Goal: Information Seeking & Learning: Find specific fact

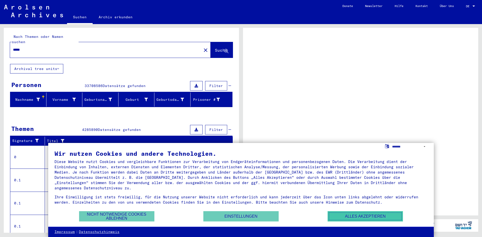
drag, startPoint x: 364, startPoint y: 218, endPoint x: 349, endPoint y: 215, distance: 15.9
click at [349, 215] on button "Alles akzeptieren" at bounding box center [365, 216] width 75 height 10
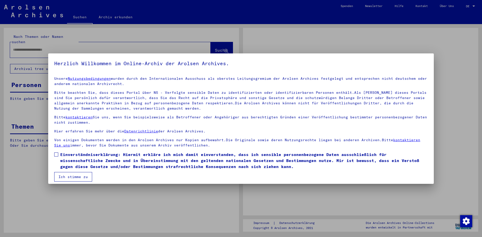
type input "*****"
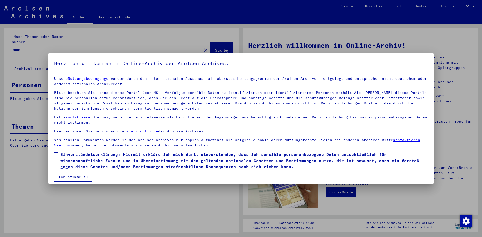
click at [331, 148] on mat-dialog-content "Unsere Nutzungsbedingungen wurden durch den Internationalen Ausschuss als obers…" at bounding box center [241, 127] width 386 height 109
click at [79, 177] on button "Ich stimme zu" at bounding box center [73, 177] width 38 height 10
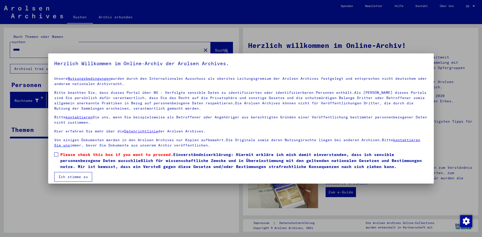
scroll to position [4, 0]
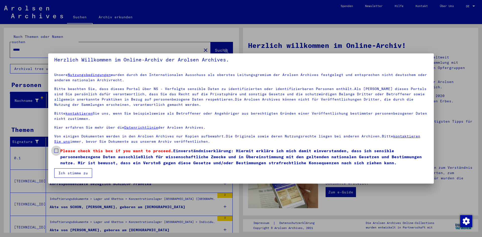
click at [56, 152] on span at bounding box center [56, 151] width 4 height 4
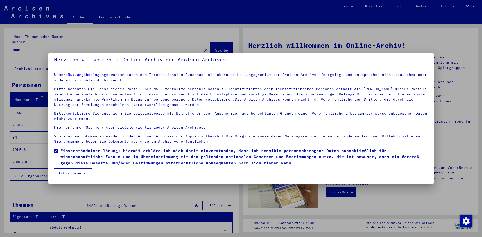
click at [71, 170] on button "Ich stimme zu" at bounding box center [73, 174] width 38 height 10
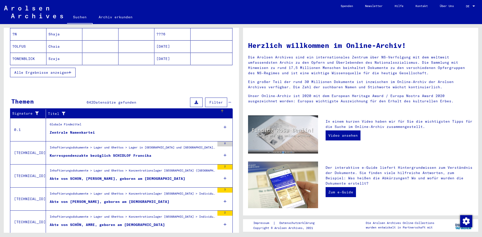
scroll to position [114, 0]
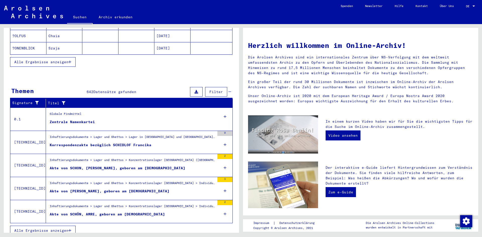
click at [52, 231] on div "Alle Ergebnisse anzeigen" at bounding box center [121, 231] width 223 height 15
click at [52, 228] on button "Alle Ergebnisse anzeigen" at bounding box center [43, 231] width 66 height 10
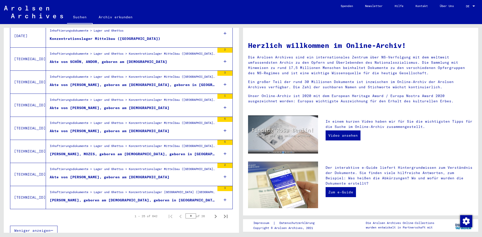
scroll to position [499, 0]
click at [215, 215] on icon "Next page" at bounding box center [216, 217] width 2 height 4
type input "*"
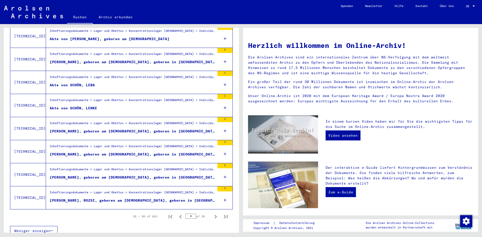
click at [224, 149] on icon at bounding box center [225, 154] width 3 height 18
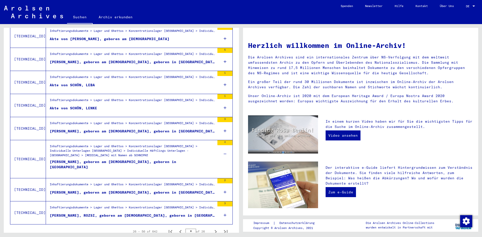
click at [184, 159] on div "[PERSON_NAME], geboren am [DEMOGRAPHIC_DATA], geboren in [GEOGRAPHIC_DATA]" at bounding box center [132, 166] width 165 height 15
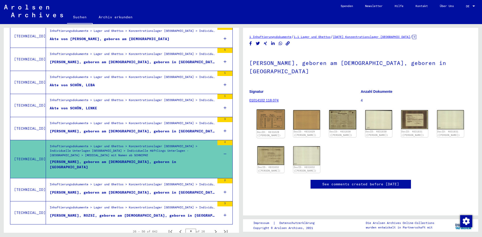
click at [273, 122] on img at bounding box center [271, 120] width 28 height 20
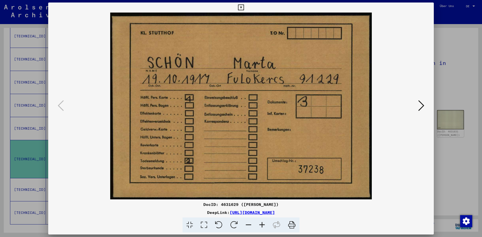
click at [424, 105] on button at bounding box center [421, 106] width 9 height 14
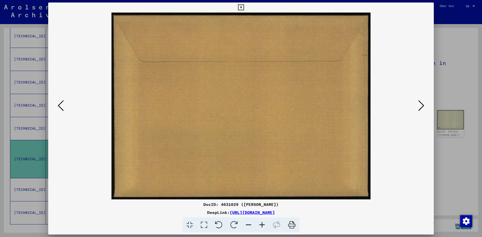
click at [424, 105] on button at bounding box center [421, 106] width 9 height 14
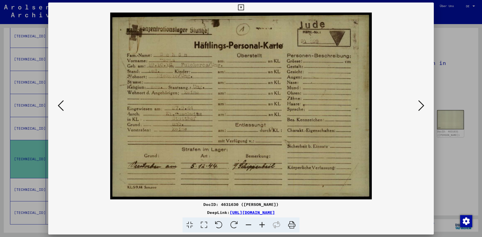
click at [422, 109] on icon at bounding box center [421, 106] width 6 height 12
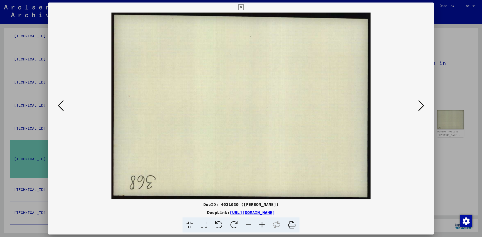
click at [422, 111] on icon at bounding box center [421, 106] width 6 height 12
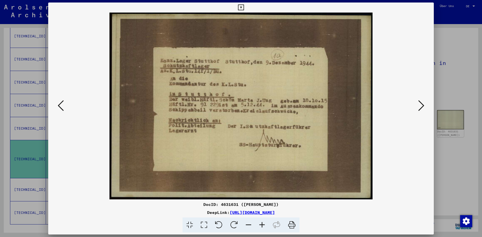
click at [422, 111] on icon at bounding box center [421, 106] width 6 height 12
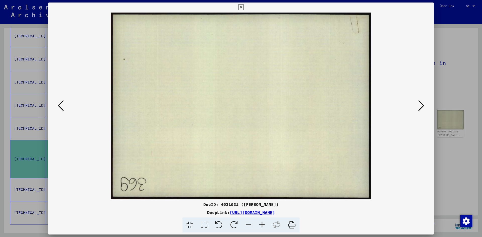
click at [422, 111] on icon at bounding box center [421, 106] width 6 height 12
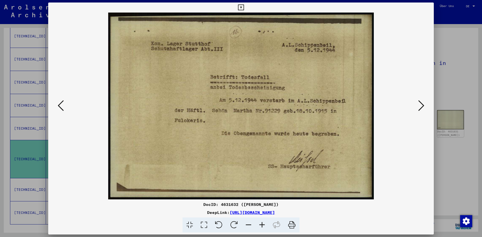
click at [422, 111] on icon at bounding box center [421, 106] width 6 height 12
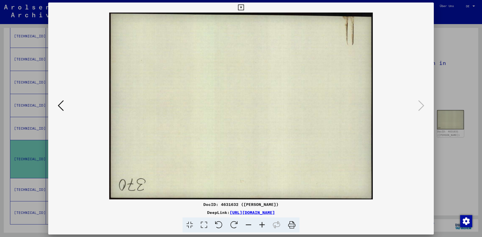
click at [242, 7] on icon at bounding box center [241, 8] width 6 height 6
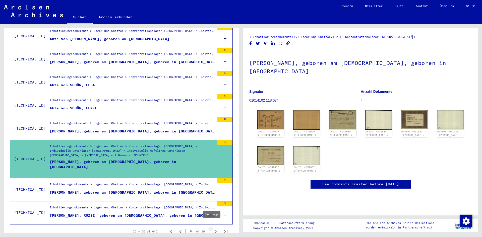
click at [215, 230] on icon "Next page" at bounding box center [216, 232] width 2 height 4
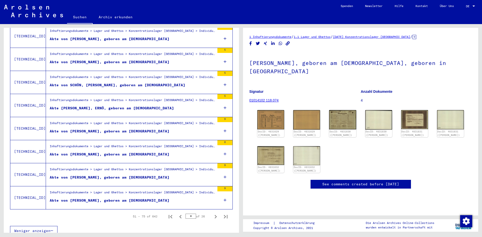
click at [212, 227] on div "Weniger anzeigen" at bounding box center [121, 231] width 223 height 15
click at [212, 213] on icon "Next page" at bounding box center [215, 216] width 7 height 7
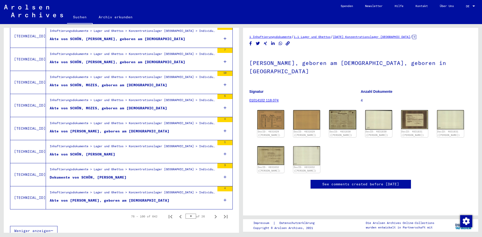
click at [212, 213] on icon "Next page" at bounding box center [215, 216] width 7 height 7
type input "*"
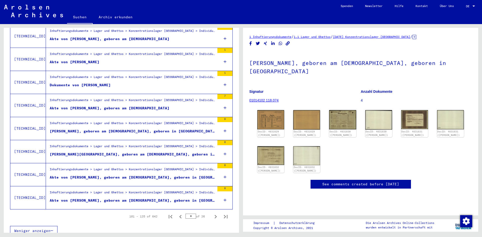
click at [224, 125] on icon at bounding box center [225, 131] width 3 height 18
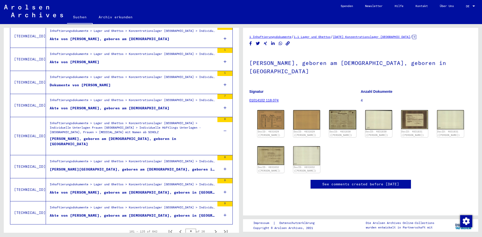
click at [178, 136] on div "[PERSON_NAME], geboren am [DEMOGRAPHIC_DATA], geboren in [GEOGRAPHIC_DATA]" at bounding box center [132, 143] width 165 height 15
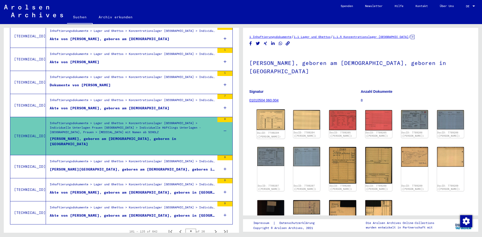
click at [272, 122] on img at bounding box center [271, 120] width 28 height 20
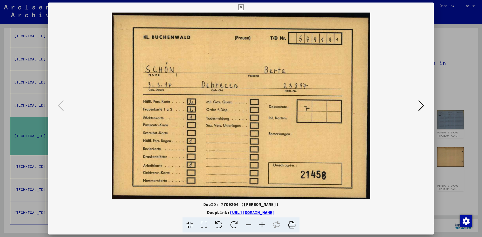
drag, startPoint x: 421, startPoint y: 108, endPoint x: 421, endPoint y: 102, distance: 5.3
click at [421, 102] on icon at bounding box center [421, 106] width 6 height 12
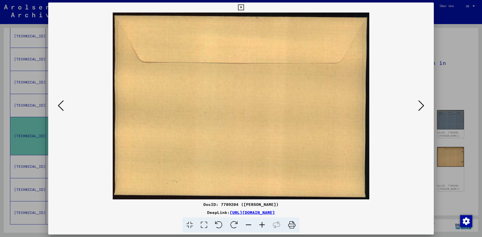
drag, startPoint x: 421, startPoint y: 102, endPoint x: 426, endPoint y: 105, distance: 6.1
click at [426, 105] on div at bounding box center [241, 106] width 386 height 187
click at [418, 110] on button at bounding box center [421, 106] width 9 height 14
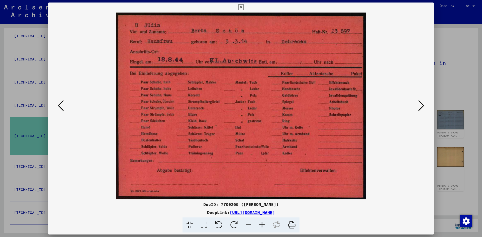
click at [418, 110] on button at bounding box center [421, 106] width 9 height 14
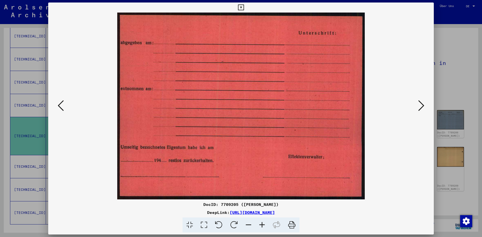
click at [418, 110] on button at bounding box center [421, 106] width 9 height 14
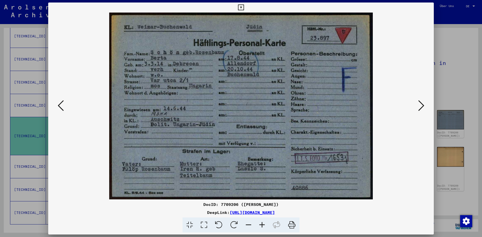
click at [418, 110] on button at bounding box center [421, 106] width 9 height 14
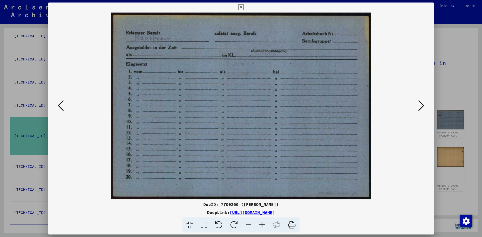
click at [418, 110] on button at bounding box center [421, 106] width 9 height 14
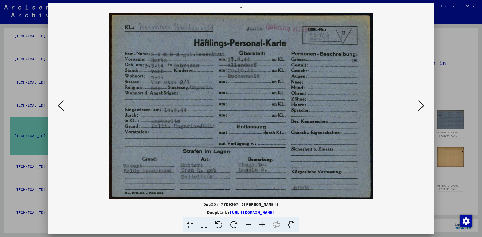
click at [418, 110] on button at bounding box center [421, 106] width 9 height 14
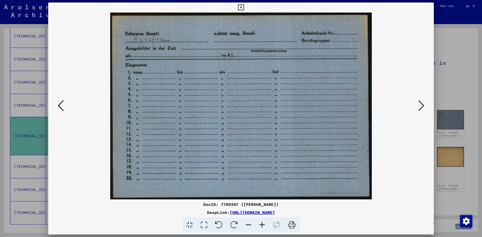
click at [418, 110] on button at bounding box center [421, 106] width 9 height 14
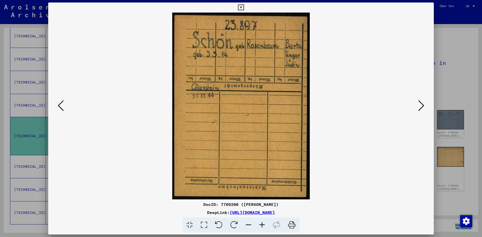
click at [418, 110] on button at bounding box center [421, 106] width 9 height 14
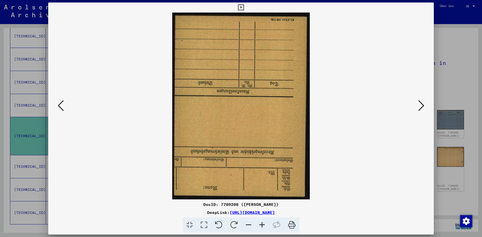
click at [418, 110] on button at bounding box center [421, 106] width 9 height 14
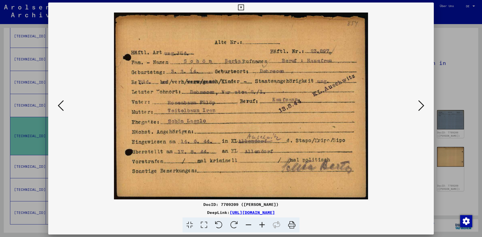
click at [418, 110] on button at bounding box center [421, 106] width 9 height 14
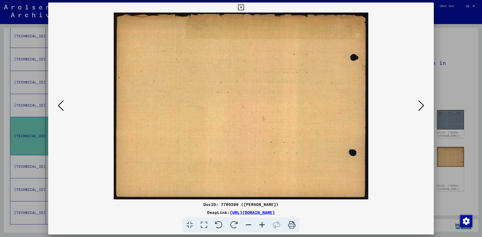
click at [239, 7] on icon at bounding box center [241, 8] width 6 height 6
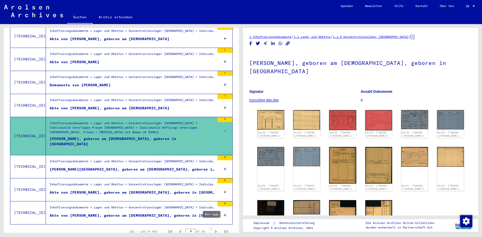
click at [212, 229] on icon "Next page" at bounding box center [215, 232] width 7 height 7
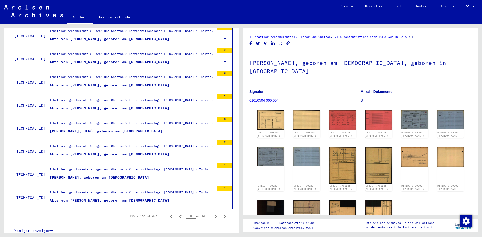
click at [210, 226] on div "Weniger anzeigen" at bounding box center [121, 231] width 223 height 15
click at [212, 213] on icon "Next page" at bounding box center [215, 216] width 7 height 7
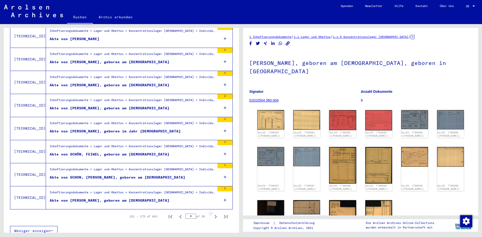
click at [212, 214] on icon "Next page" at bounding box center [215, 216] width 7 height 7
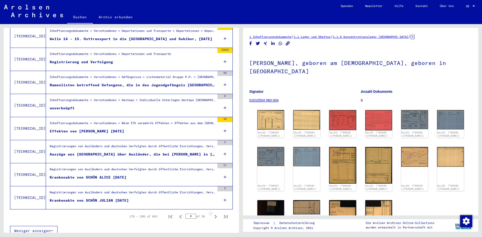
click at [212, 214] on icon "Next page" at bounding box center [215, 216] width 7 height 7
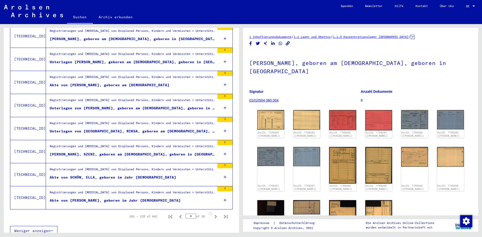
click at [212, 214] on icon "Next page" at bounding box center [215, 216] width 7 height 7
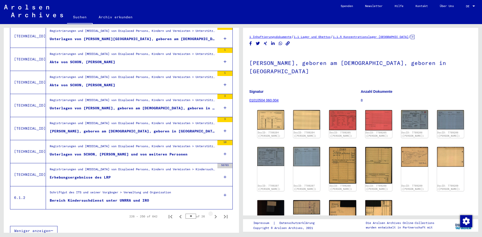
click at [212, 214] on icon "Next page" at bounding box center [215, 216] width 7 height 7
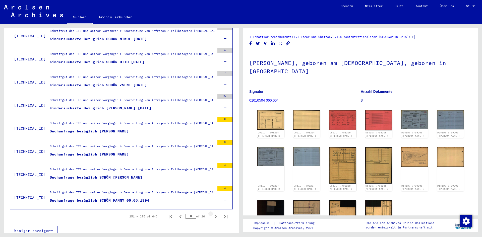
click at [212, 214] on icon "Next page" at bounding box center [215, 216] width 7 height 7
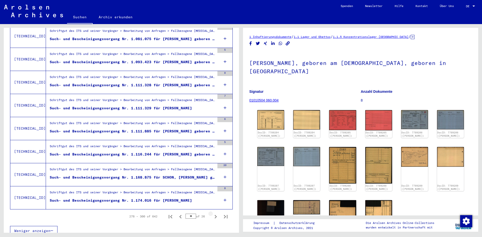
click at [212, 214] on icon "Next page" at bounding box center [215, 216] width 7 height 7
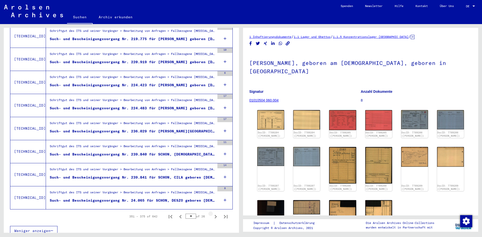
click at [212, 214] on icon "Next page" at bounding box center [215, 216] width 7 height 7
type input "**"
click at [224, 78] on icon at bounding box center [225, 85] width 3 height 18
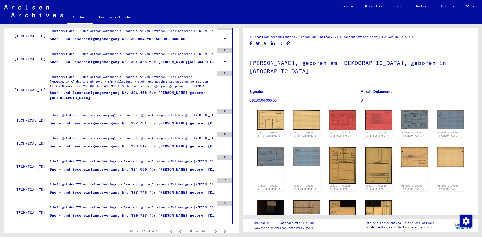
click at [185, 90] on div "Such- und Bescheinigungsvorgang Nr. 391.466 für [PERSON_NAME] geboren [DEMOGRAP…" at bounding box center [132, 97] width 165 height 15
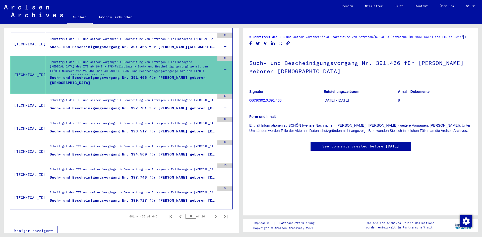
click at [274, 102] on link "06030302.0.391.466" at bounding box center [265, 100] width 32 height 4
click at [273, 102] on link "06030302.0.391.466" at bounding box center [265, 100] width 32 height 4
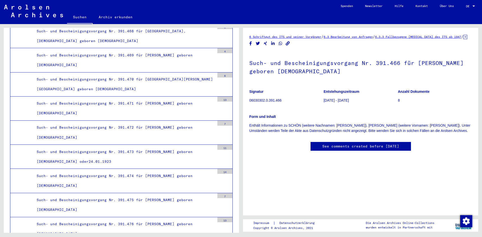
scroll to position [17318, 0]
click at [179, 101] on div "Such- und Bescheinigungsvorgang Nr. 391.471 für [PERSON_NAME] geboren [DEMOGRAP…" at bounding box center [124, 108] width 182 height 20
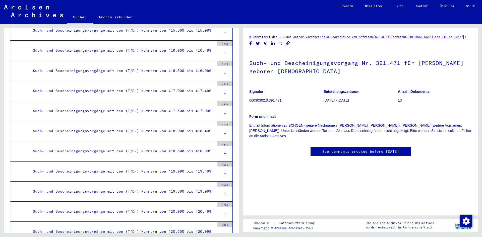
scroll to position [19062, 0]
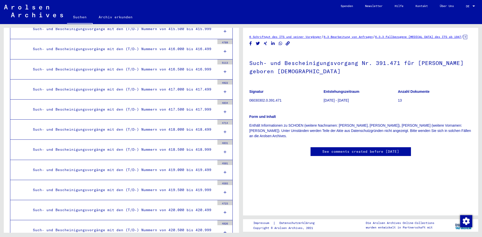
drag, startPoint x: 160, startPoint y: 152, endPoint x: 143, endPoint y: 150, distance: 16.9
click at [143, 150] on div "Such- und Bescheinigungsvorgänge mit den (T/D-) Nummern von 418.500 bis 418.999" at bounding box center [122, 150] width 186 height 10
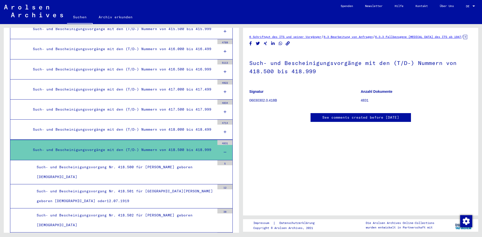
click at [27, 15] on img at bounding box center [33, 11] width 59 height 13
